Goal: Task Accomplishment & Management: Use online tool/utility

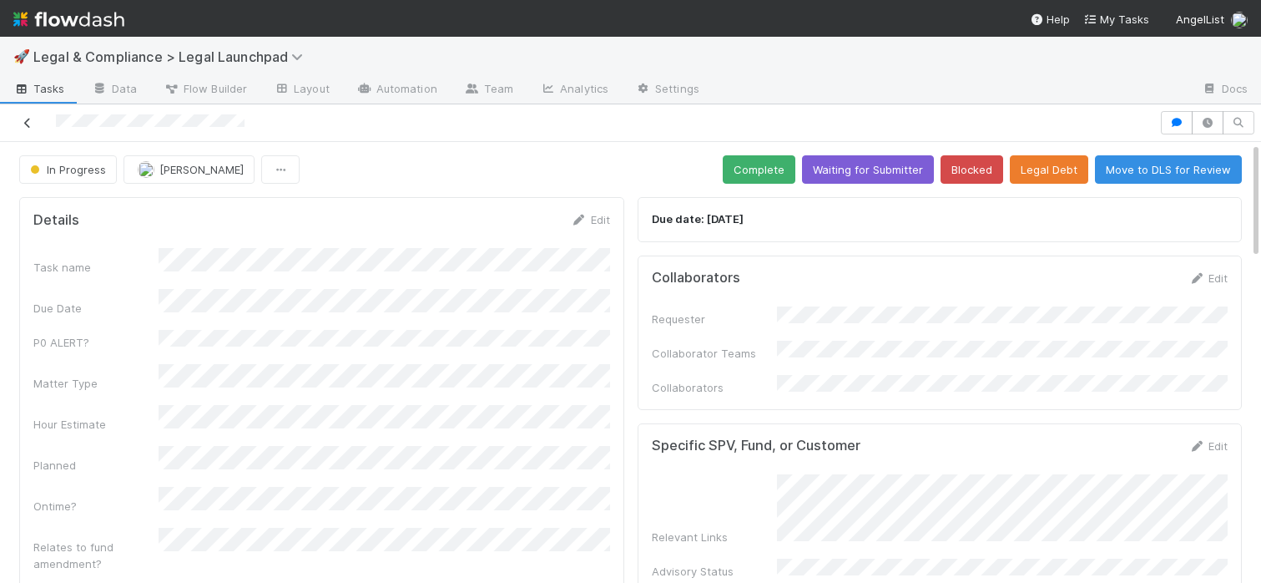
click at [28, 124] on icon at bounding box center [27, 123] width 17 height 11
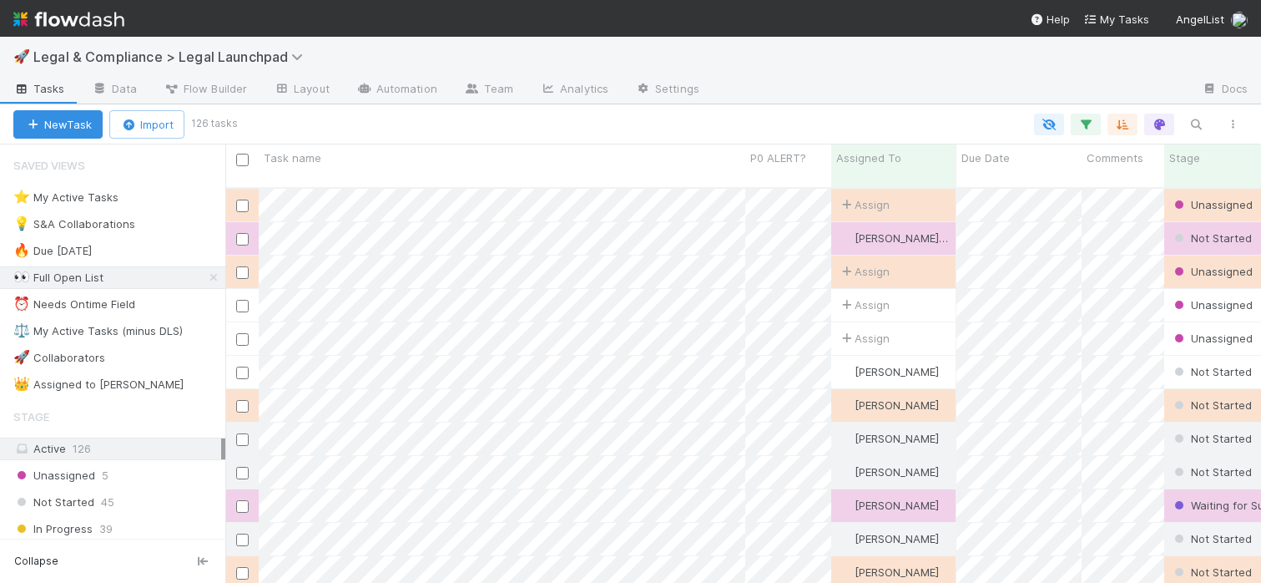
scroll to position [0, 1]
click at [1084, 124] on icon "button" at bounding box center [1085, 124] width 17 height 15
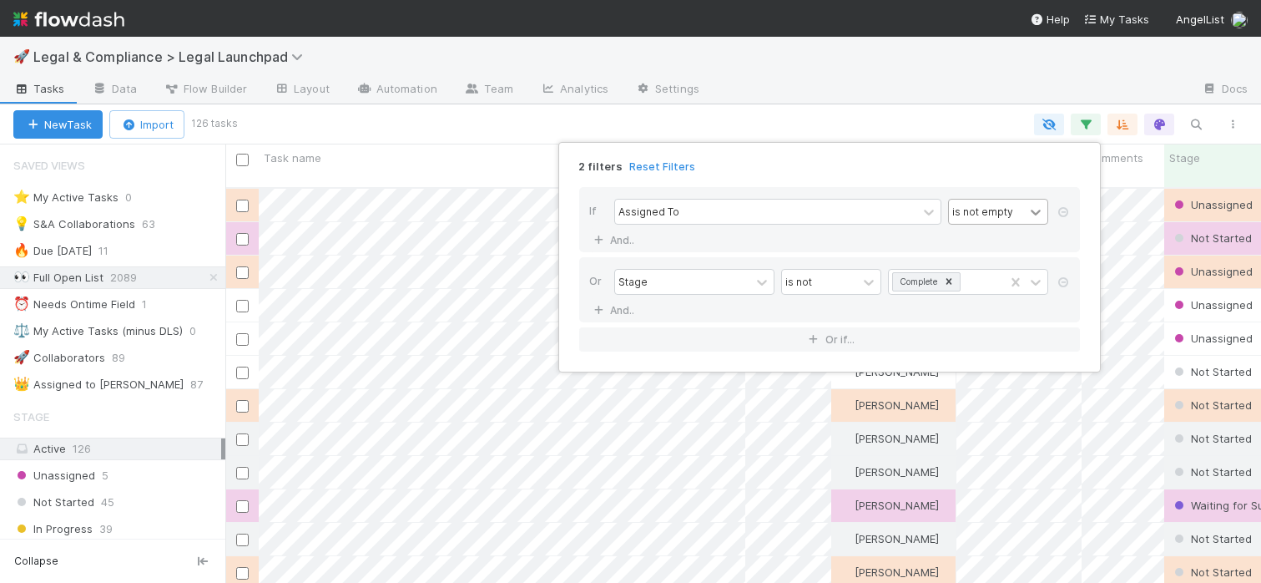
click at [1037, 215] on icon at bounding box center [1035, 212] width 17 height 17
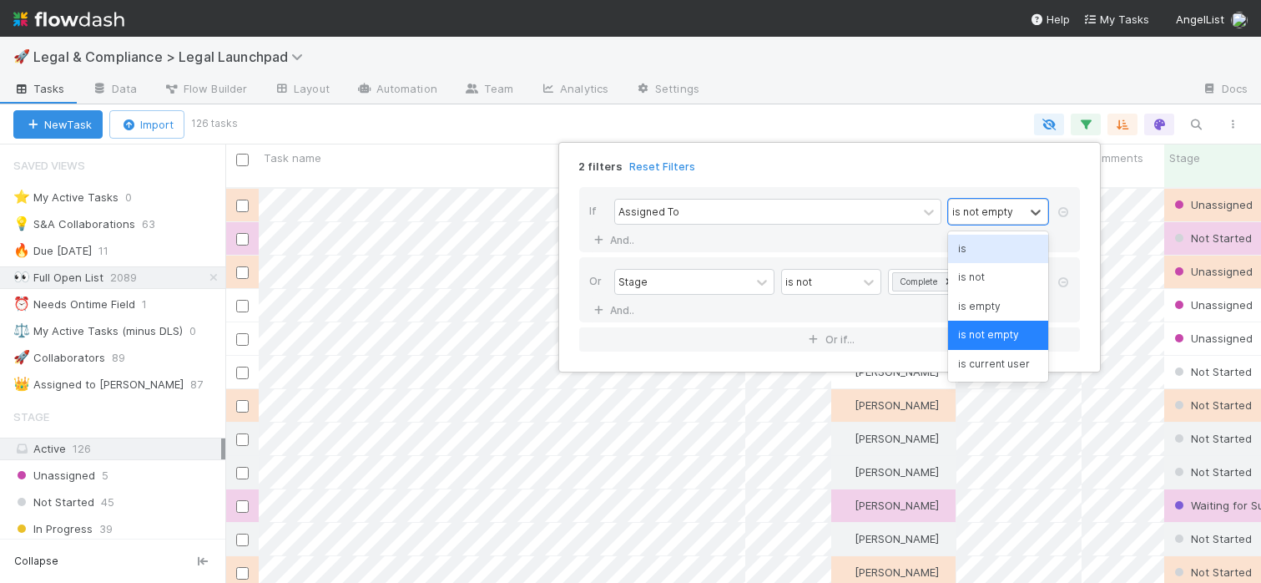
click at [1007, 239] on div "is" at bounding box center [998, 249] width 100 height 28
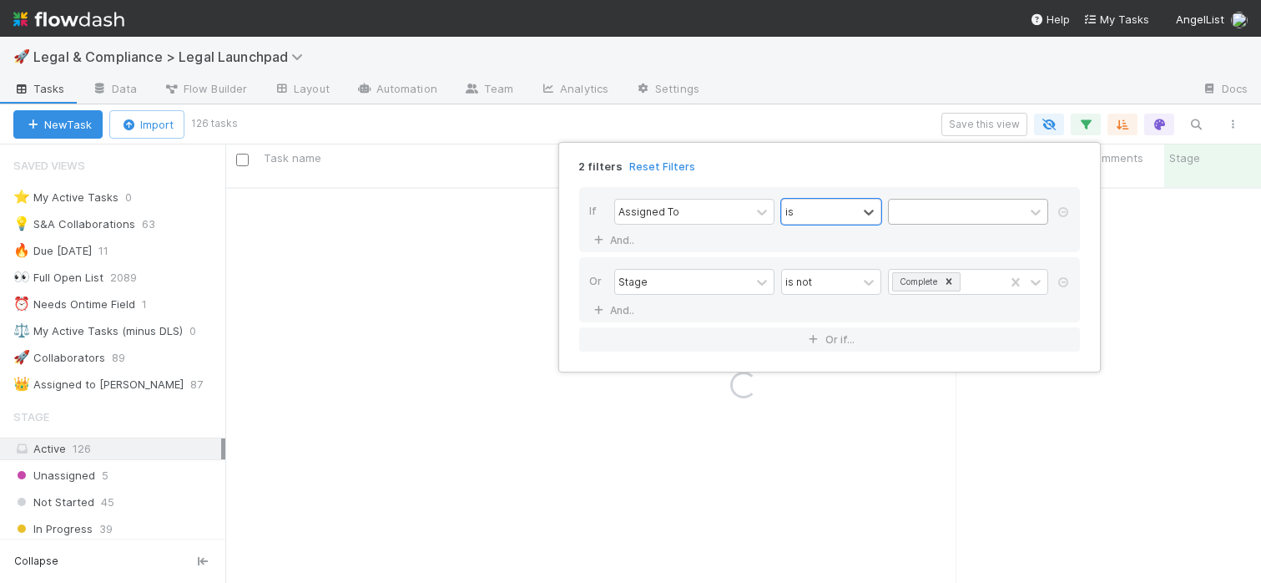
click at [950, 215] on div at bounding box center [956, 211] width 135 height 24
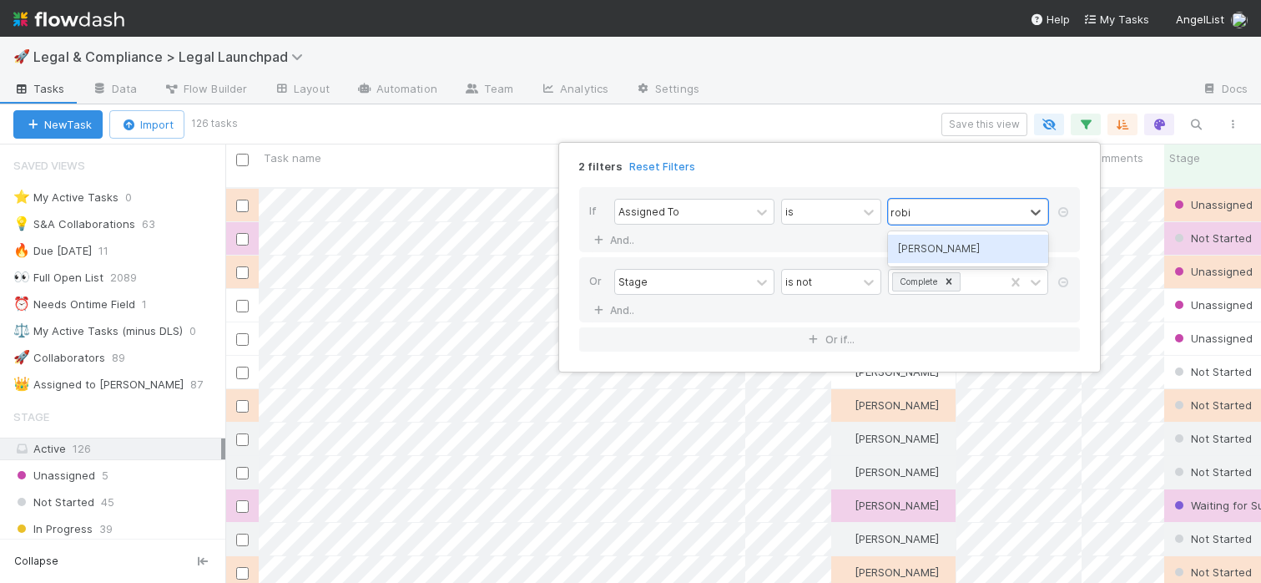
type input "[PERSON_NAME]"
click at [939, 248] on div "[PERSON_NAME]" at bounding box center [968, 249] width 160 height 28
click at [794, 48] on div "2 filters Reset Filters If Assigned To is [PERSON_NAME] And.. Or Stage is not C…" at bounding box center [630, 291] width 1261 height 583
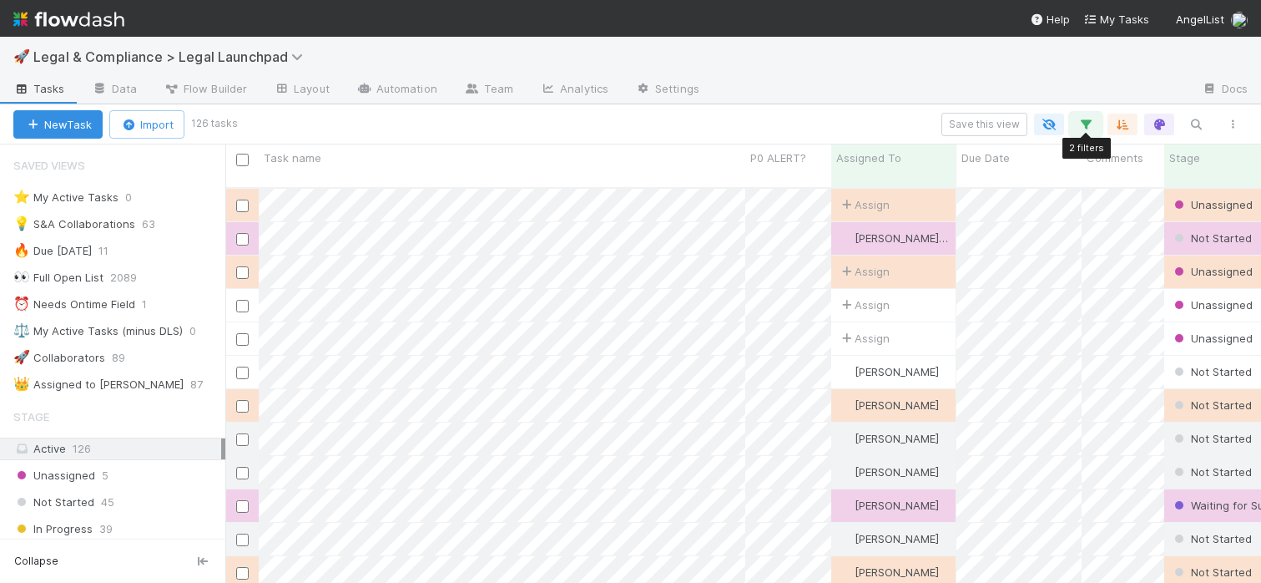
click at [1081, 120] on icon "button" at bounding box center [1085, 124] width 17 height 15
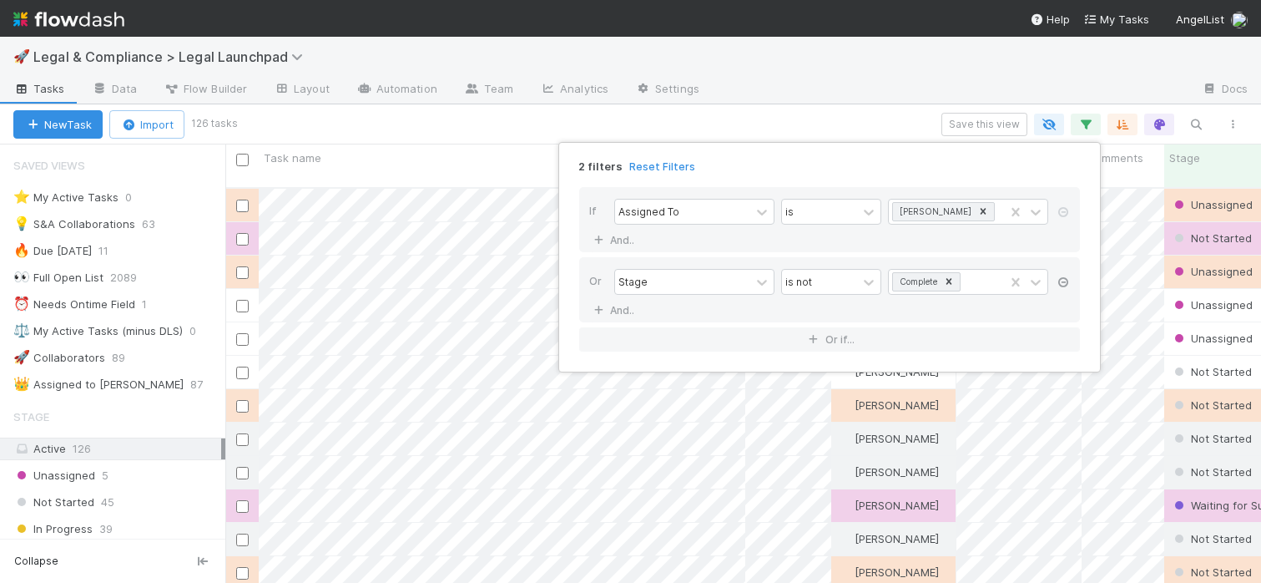
click at [1062, 281] on icon at bounding box center [1063, 282] width 17 height 10
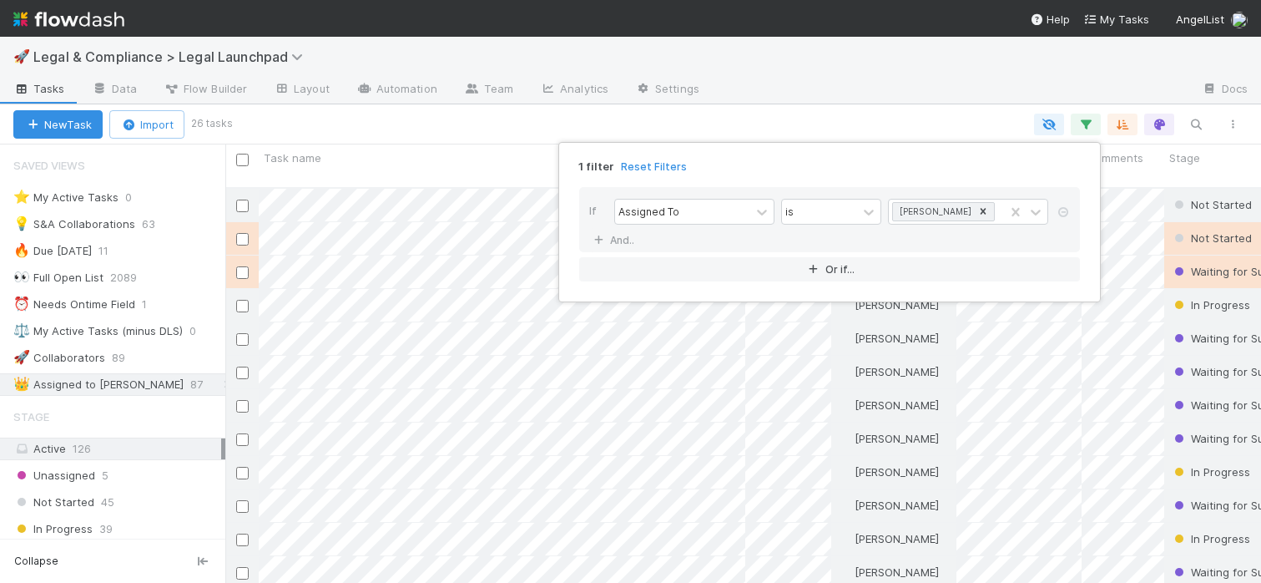
scroll to position [408, 1036]
click at [926, 98] on div "1 filter Reset Filters If Assigned To is [PERSON_NAME] And.. Or if..." at bounding box center [630, 291] width 1261 height 583
click at [910, 116] on div "1 filter Reset Filters If Assigned To is [PERSON_NAME] And.. Or if..." at bounding box center [630, 291] width 1261 height 583
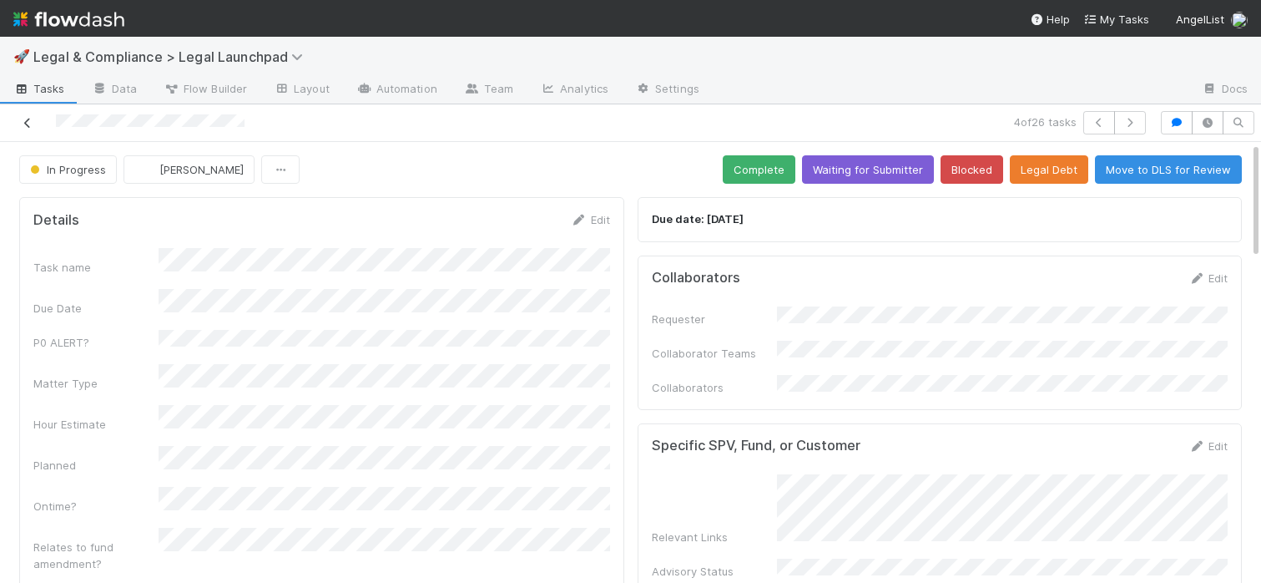
click at [26, 119] on icon at bounding box center [27, 123] width 17 height 11
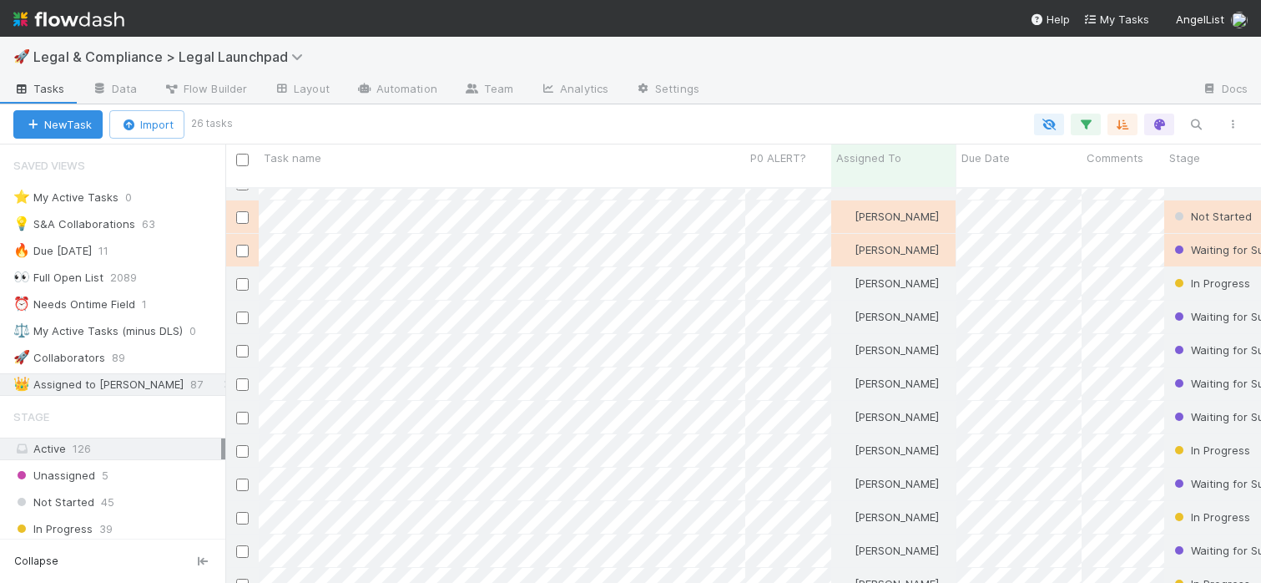
scroll to position [13, 13]
click at [769, 100] on div at bounding box center [951, 90] width 476 height 27
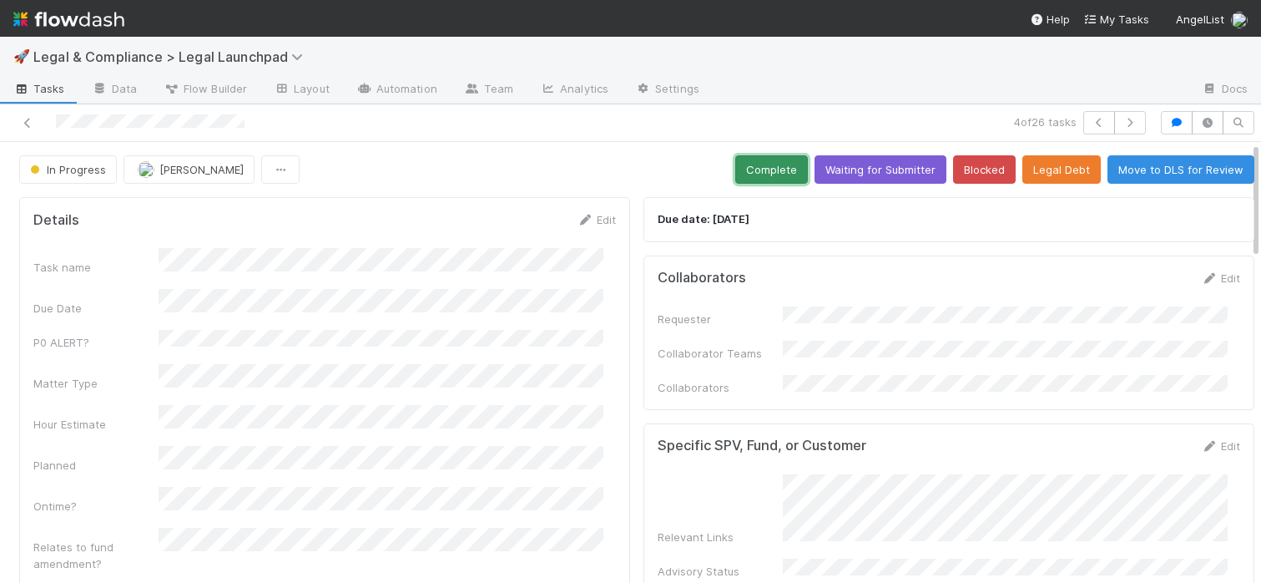
click at [742, 167] on button "Complete" at bounding box center [771, 169] width 73 height 28
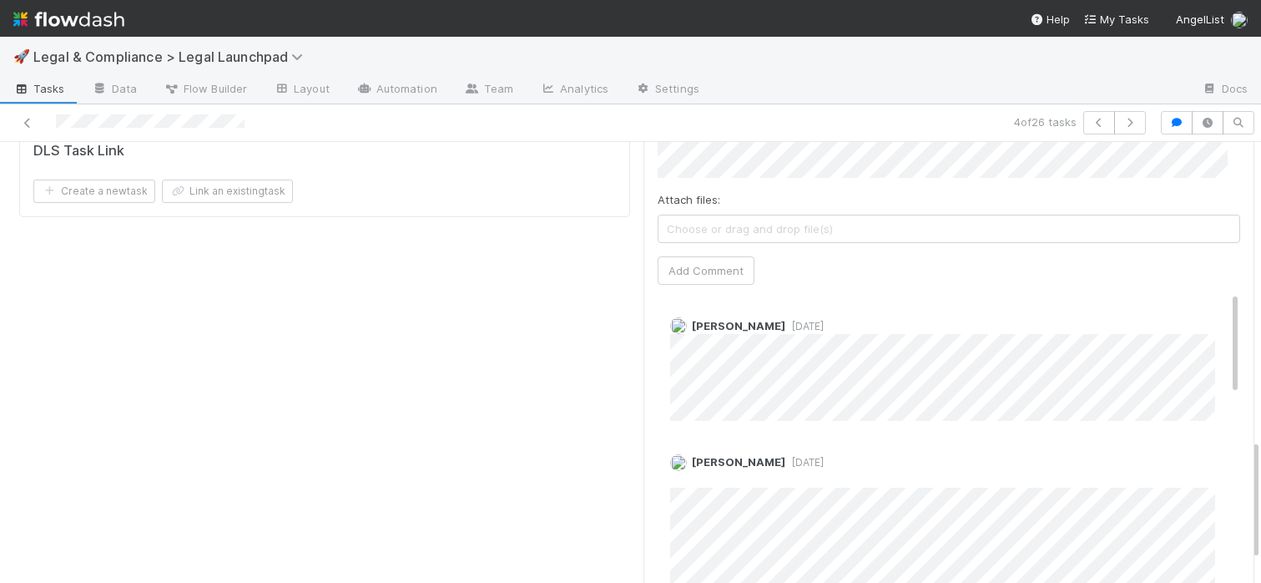
scroll to position [1137, 0]
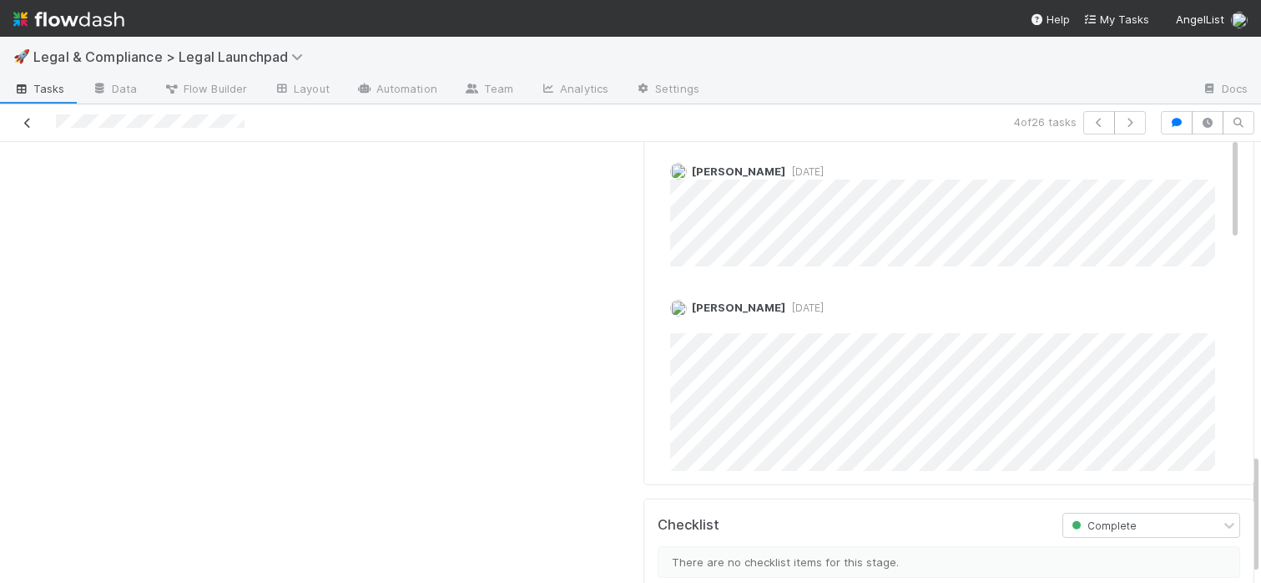
click at [33, 126] on icon at bounding box center [27, 123] width 17 height 11
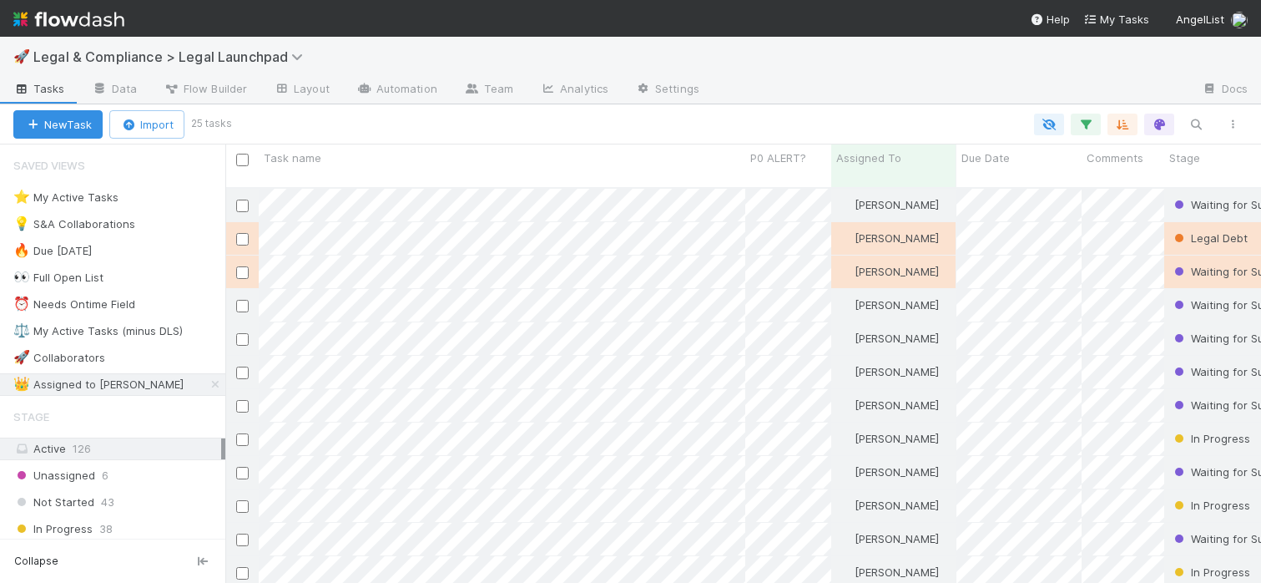
scroll to position [396, 1023]
